Goal: Find specific page/section

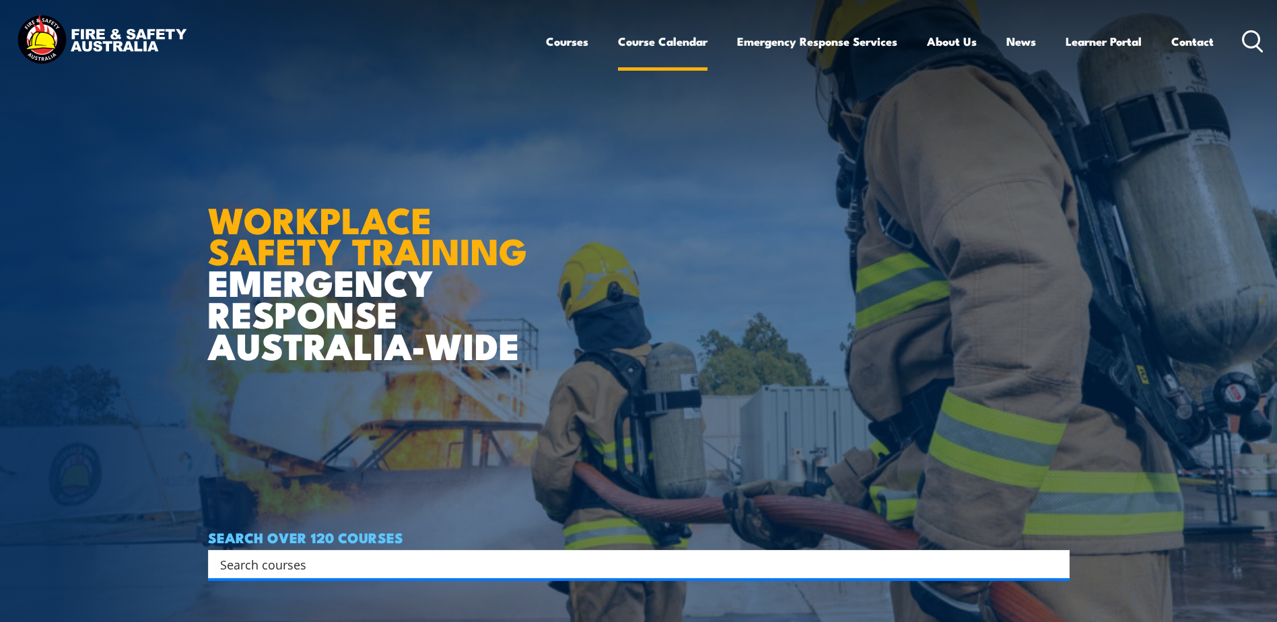
drag, startPoint x: 0, startPoint y: 0, endPoint x: 654, endPoint y: 44, distance: 655.8
click at [654, 44] on link "Course Calendar" at bounding box center [663, 42] width 90 height 36
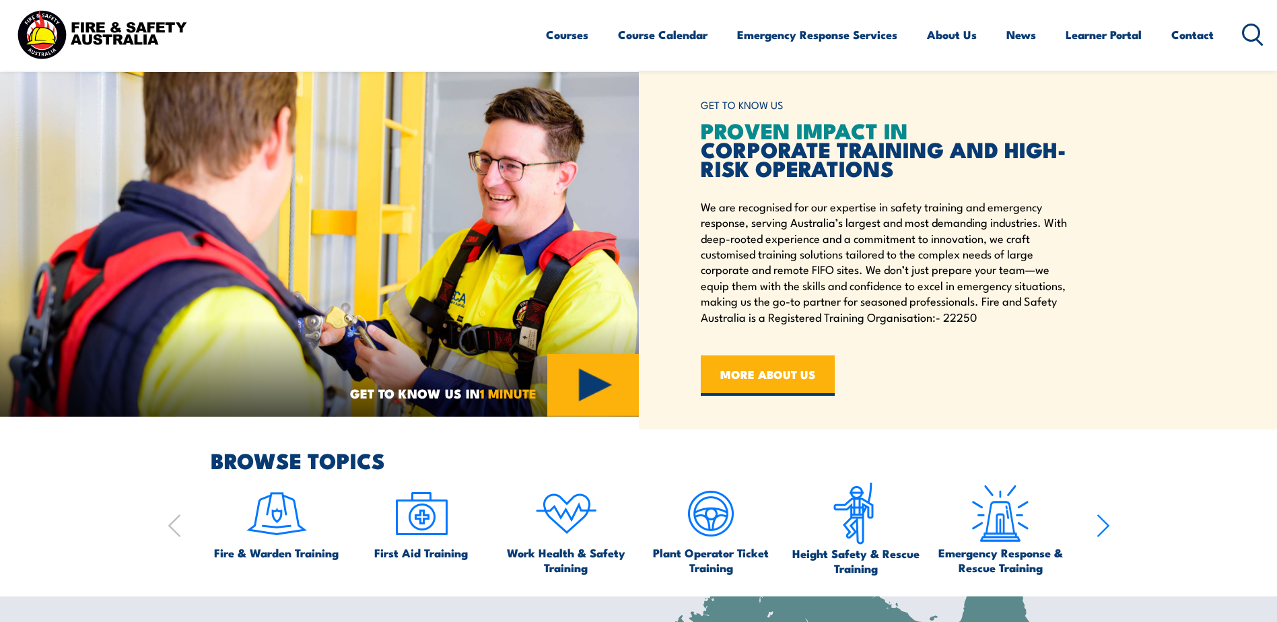
scroll to position [606, 0]
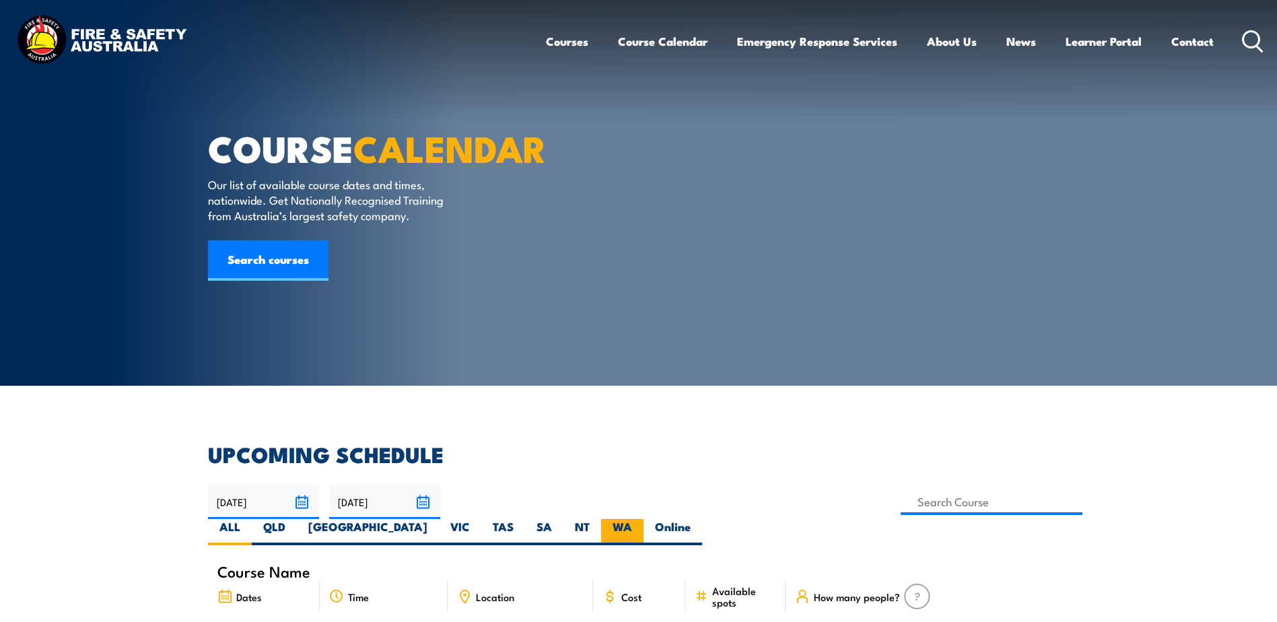
click at [644, 519] on label "WA" at bounding box center [622, 532] width 42 height 26
click at [641, 519] on input "WA" at bounding box center [636, 523] width 9 height 9
radio input "true"
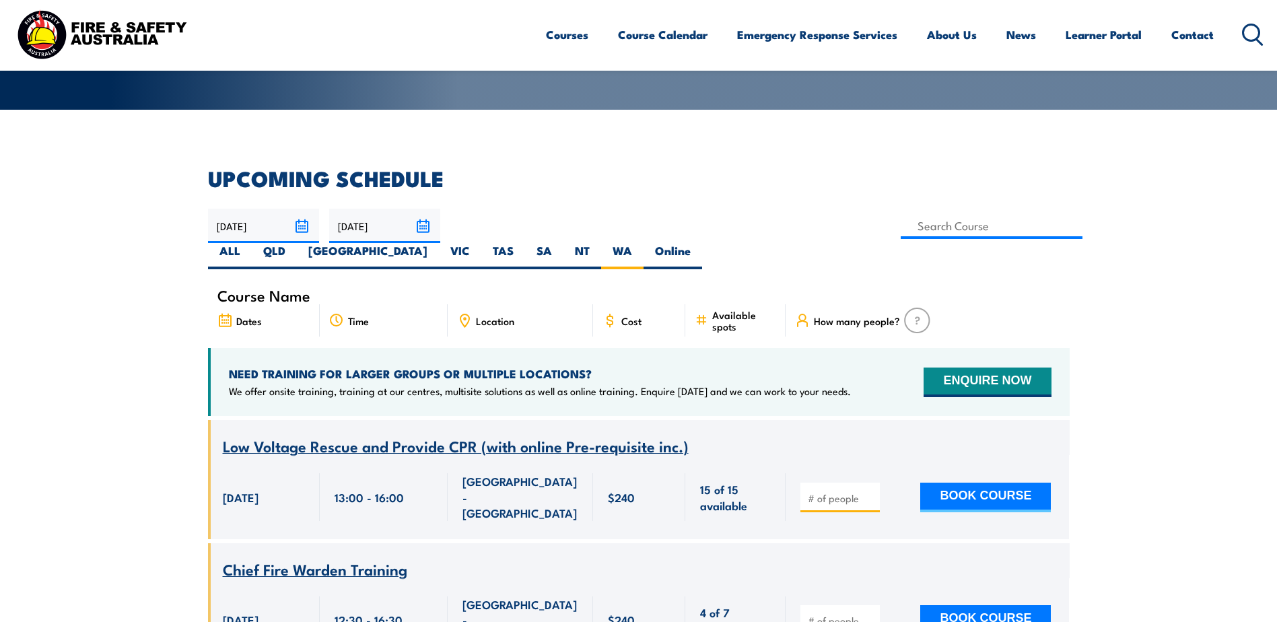
scroll to position [242, 0]
